Goal: Task Accomplishment & Management: Manage account settings

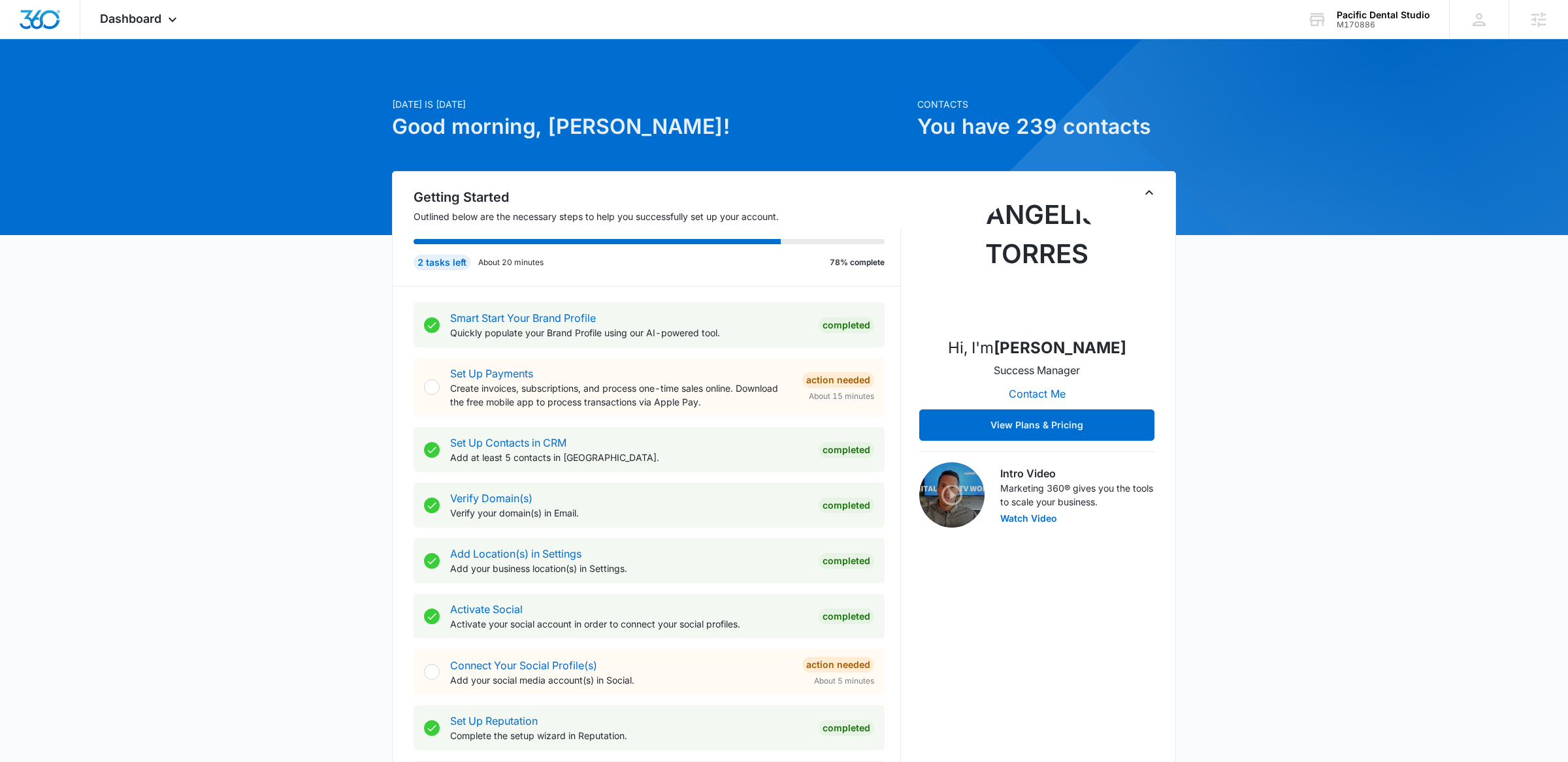
click at [1146, 194] on icon "Toggle Collapse" at bounding box center [1149, 192] width 8 height 4
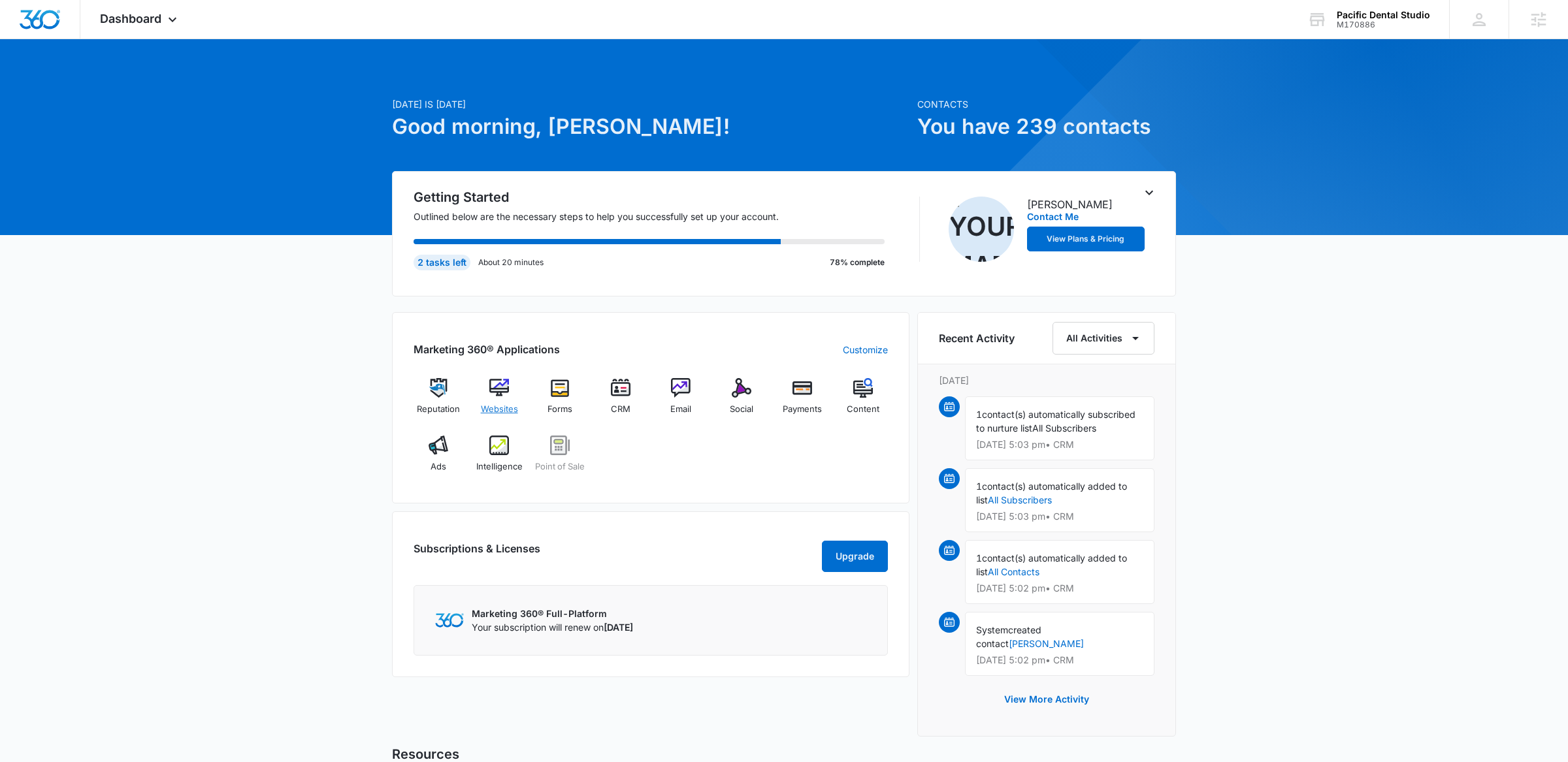
click at [494, 395] on img at bounding box center [499, 388] width 19 height 19
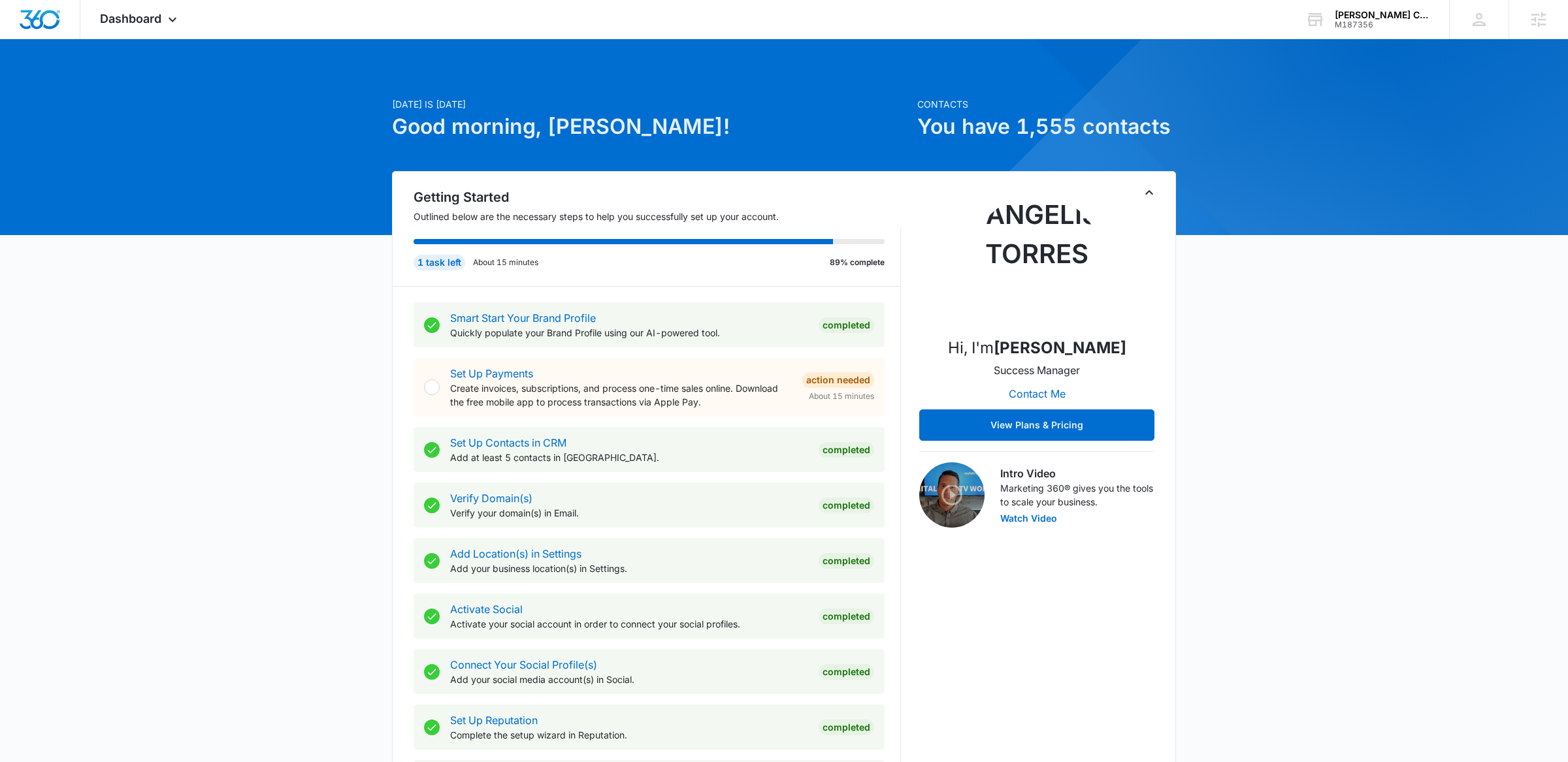
click at [1157, 191] on div "Getting Started Outlined below are the necessary steps to help you successfully…" at bounding box center [784, 503] width 784 height 664
click at [1150, 191] on icon "Toggle Collapse" at bounding box center [1149, 192] width 16 height 16
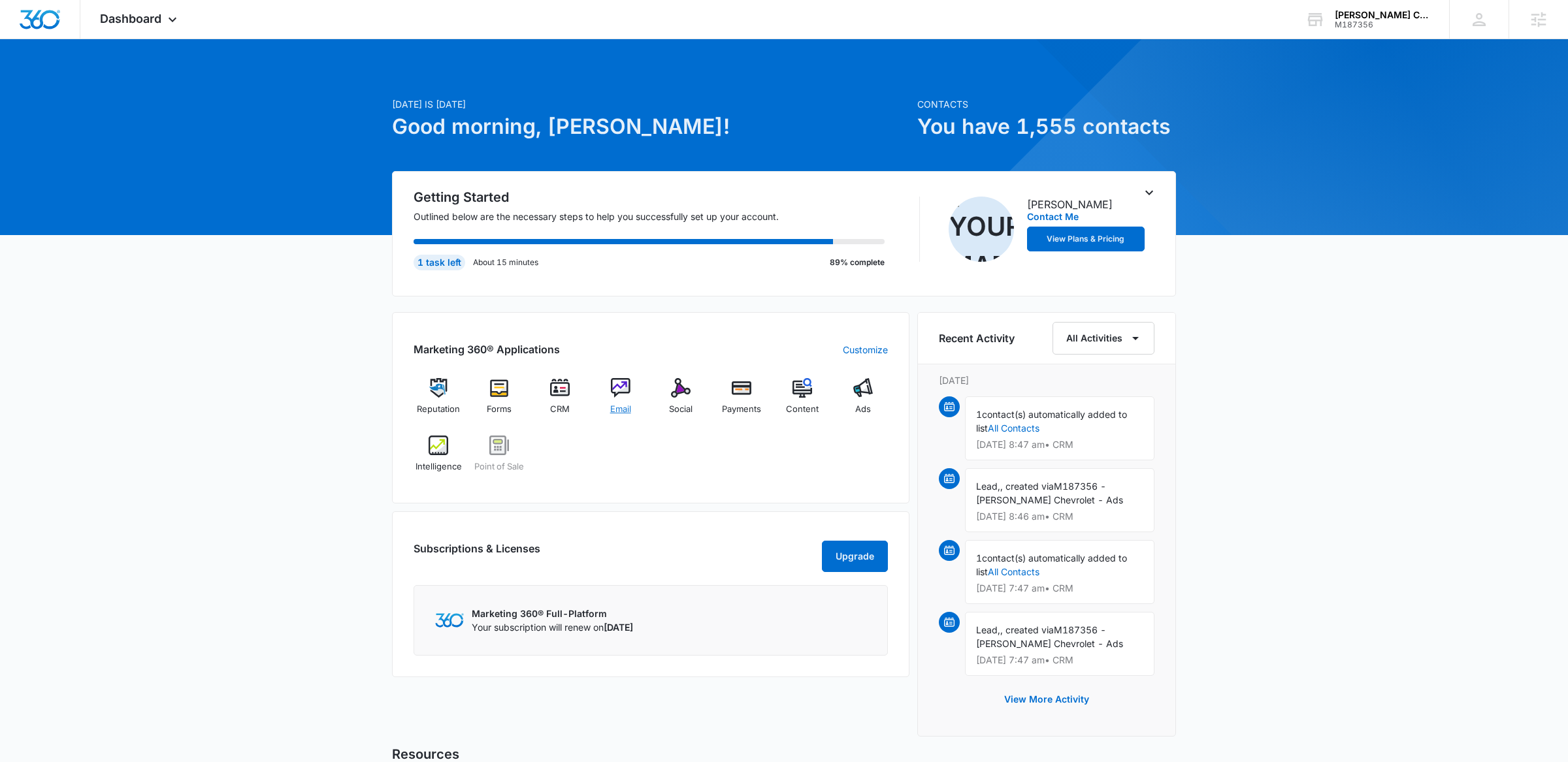
click at [620, 391] on img at bounding box center [620, 388] width 19 height 19
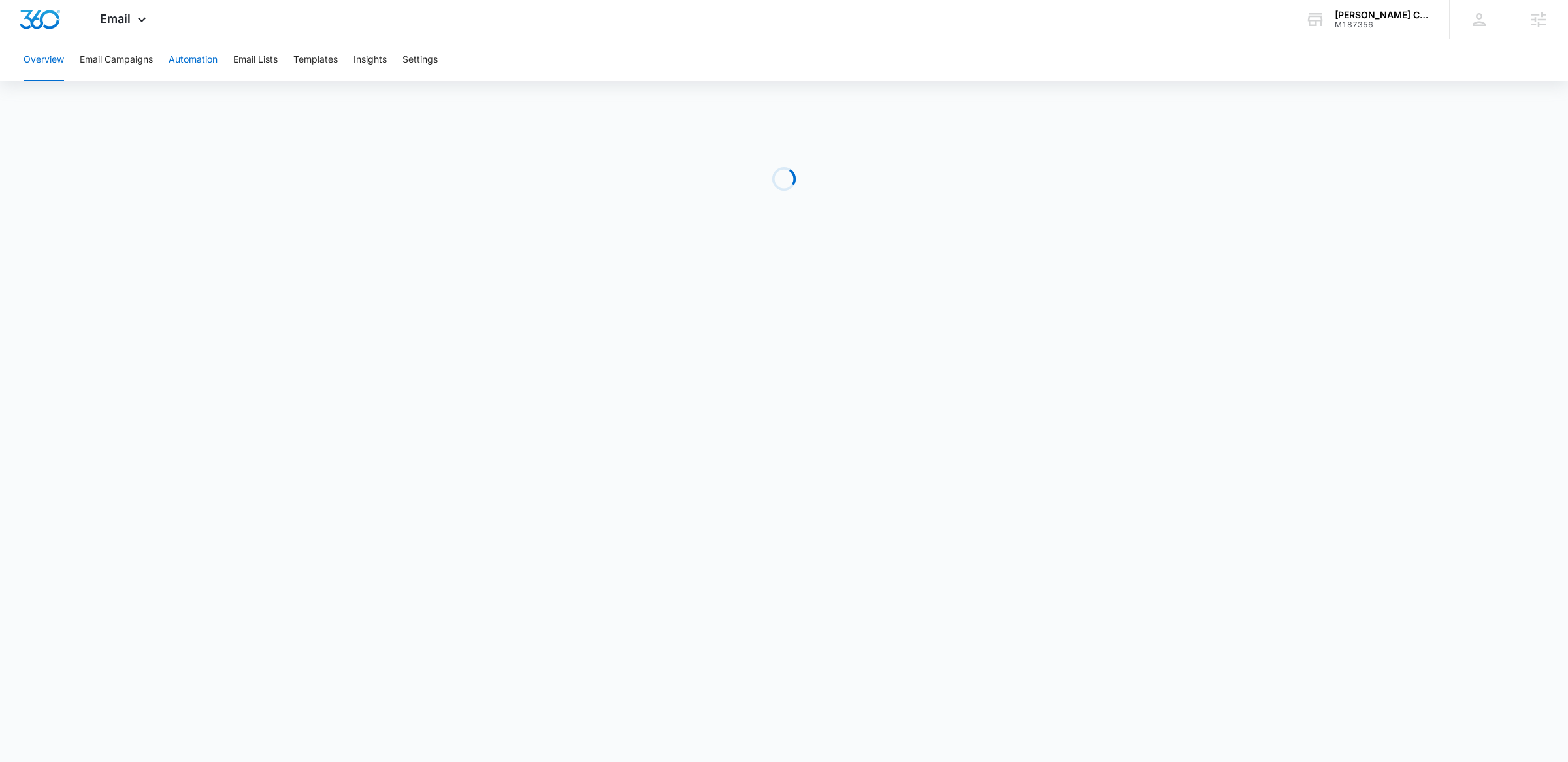
click at [177, 58] on button "Automation" at bounding box center [193, 60] width 49 height 42
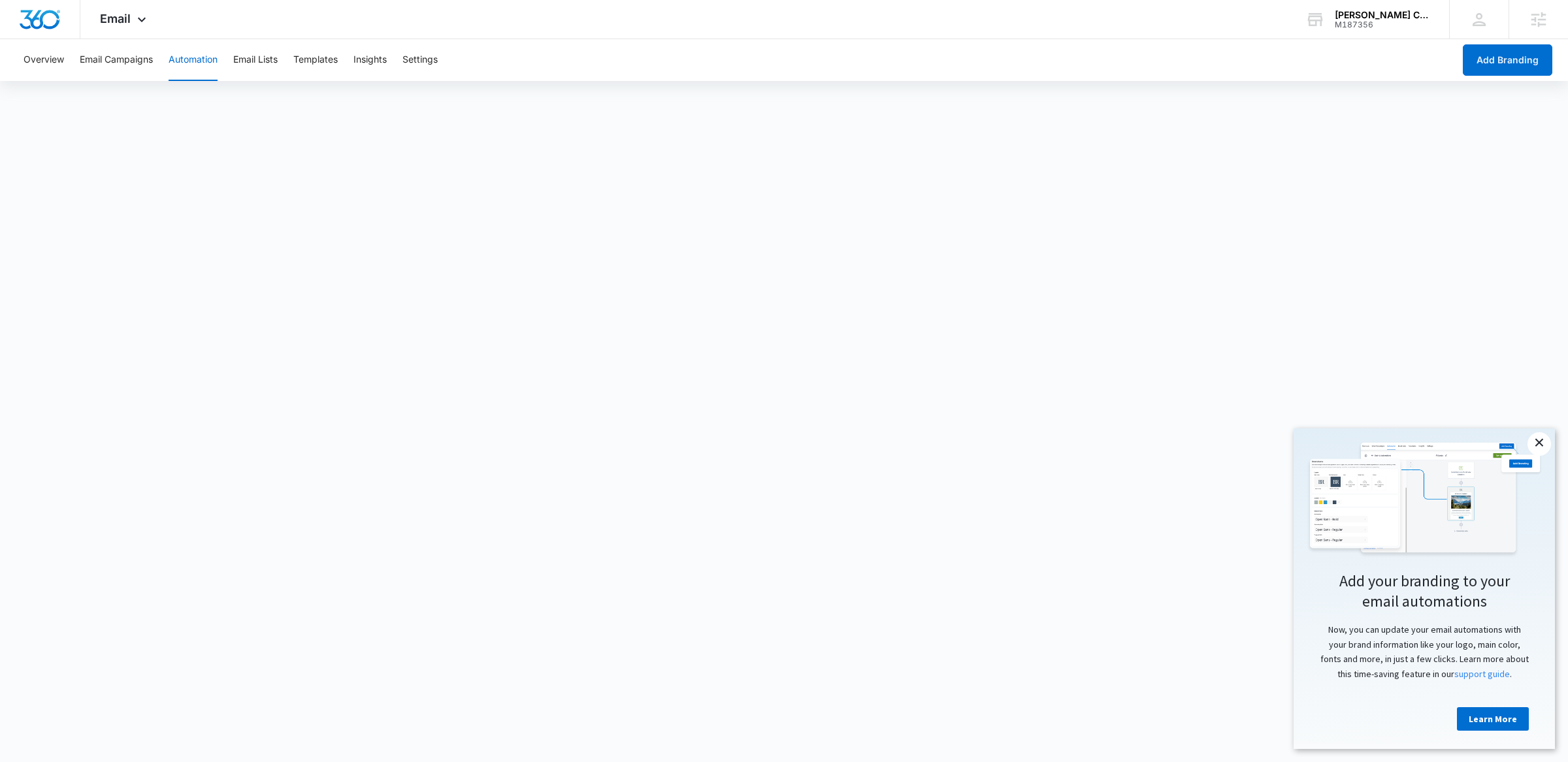
click at [1537, 441] on link "×" at bounding box center [1539, 444] width 24 height 24
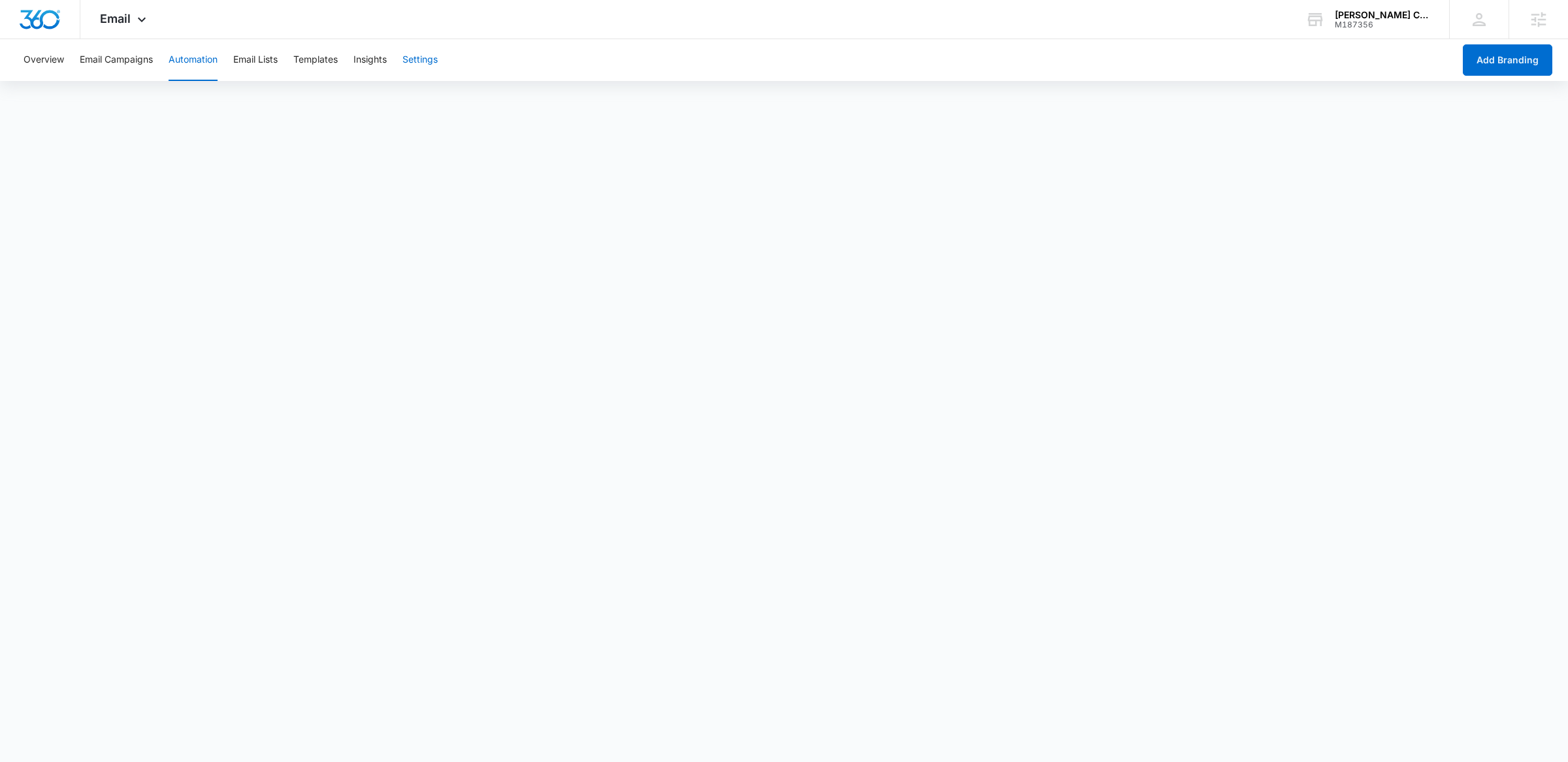
click at [417, 66] on button "Settings" at bounding box center [420, 60] width 35 height 42
click at [136, 53] on button "Email Campaigns" at bounding box center [116, 60] width 74 height 42
click at [217, 70] on button "Automation" at bounding box center [193, 60] width 49 height 42
